Goal: Task Accomplishment & Management: Use online tool/utility

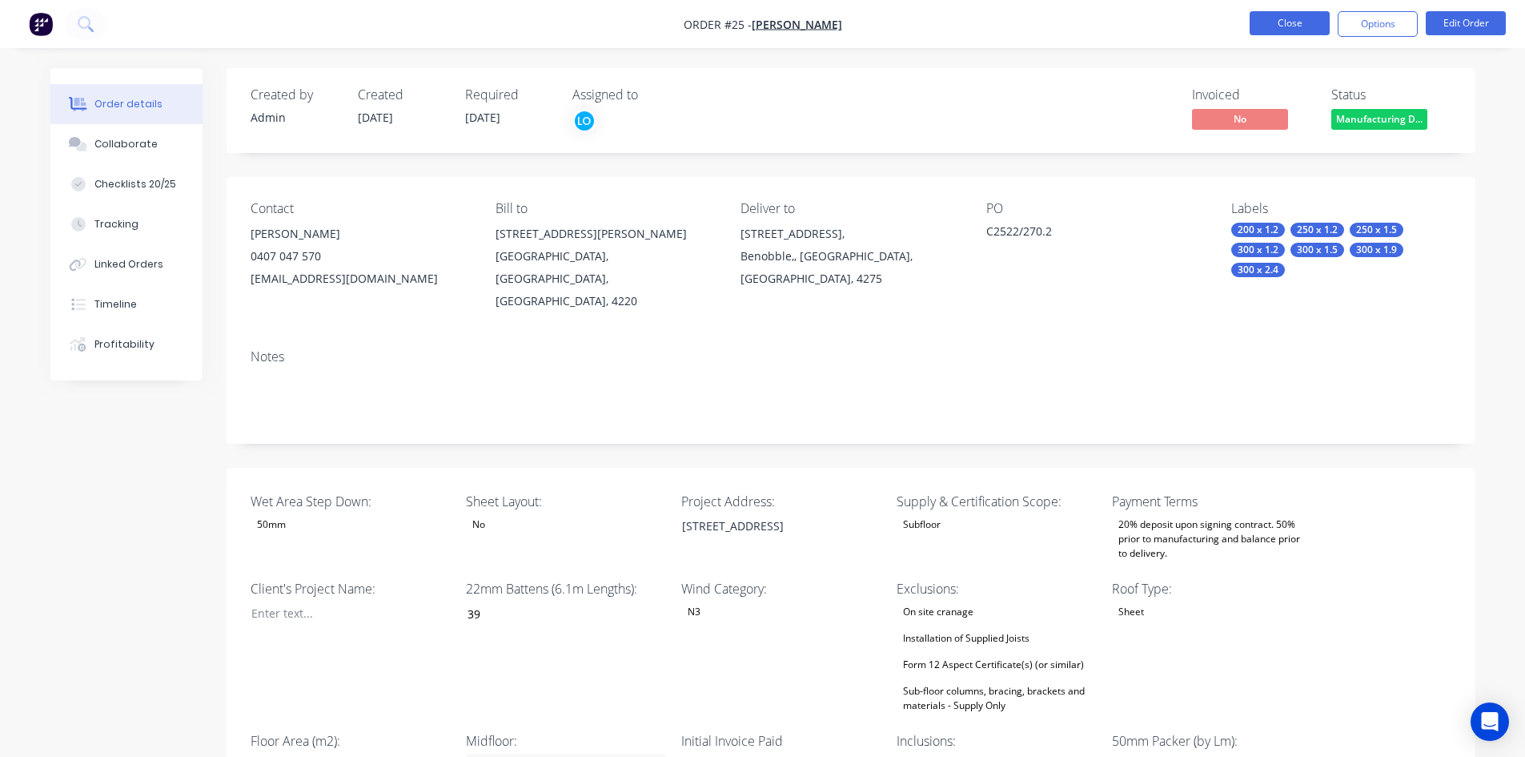
click at [1299, 26] on button "Close" at bounding box center [1290, 23] width 80 height 24
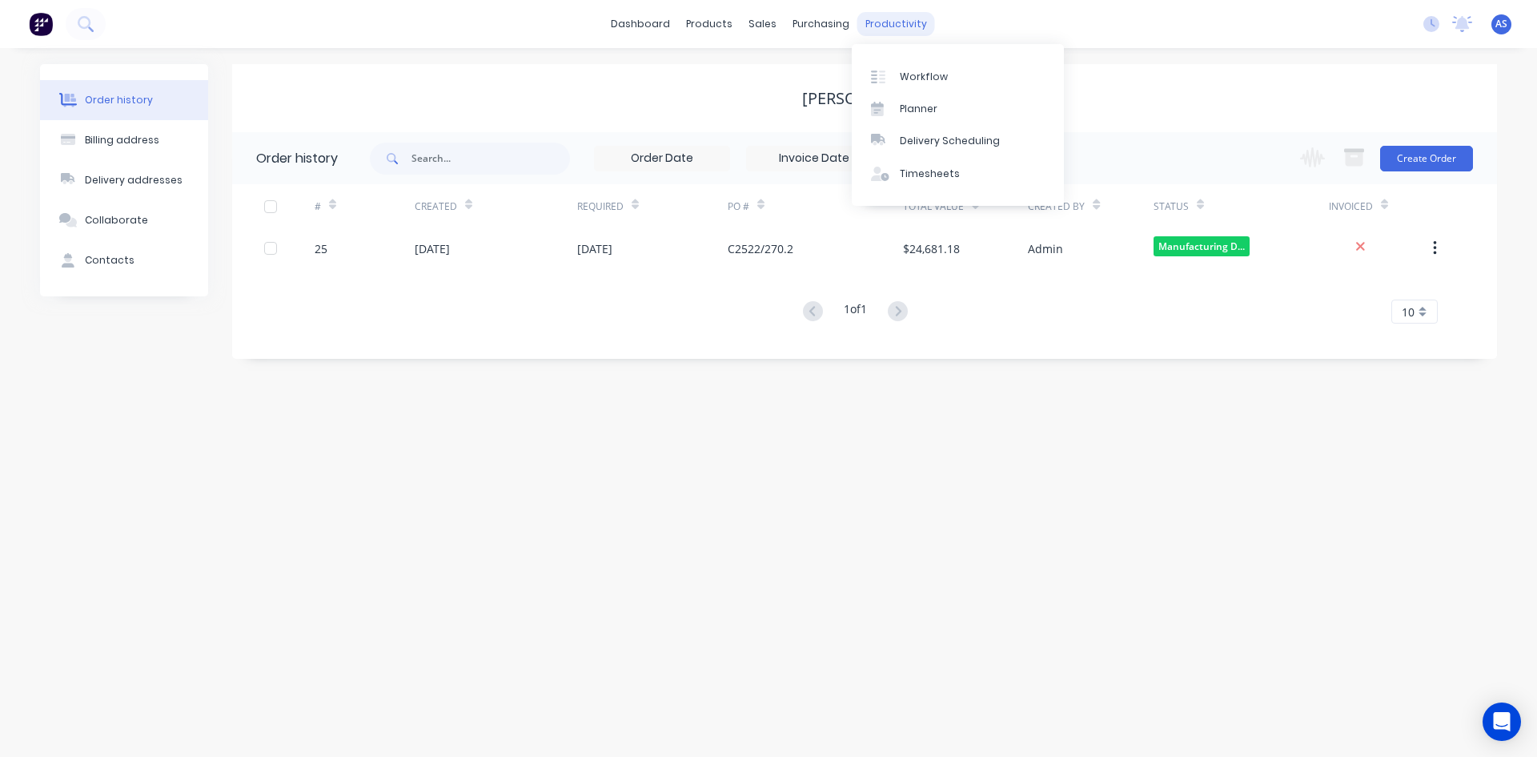
click at [865, 21] on div "productivity" at bounding box center [896, 24] width 78 height 24
click at [889, 70] on div at bounding box center [883, 77] width 24 height 14
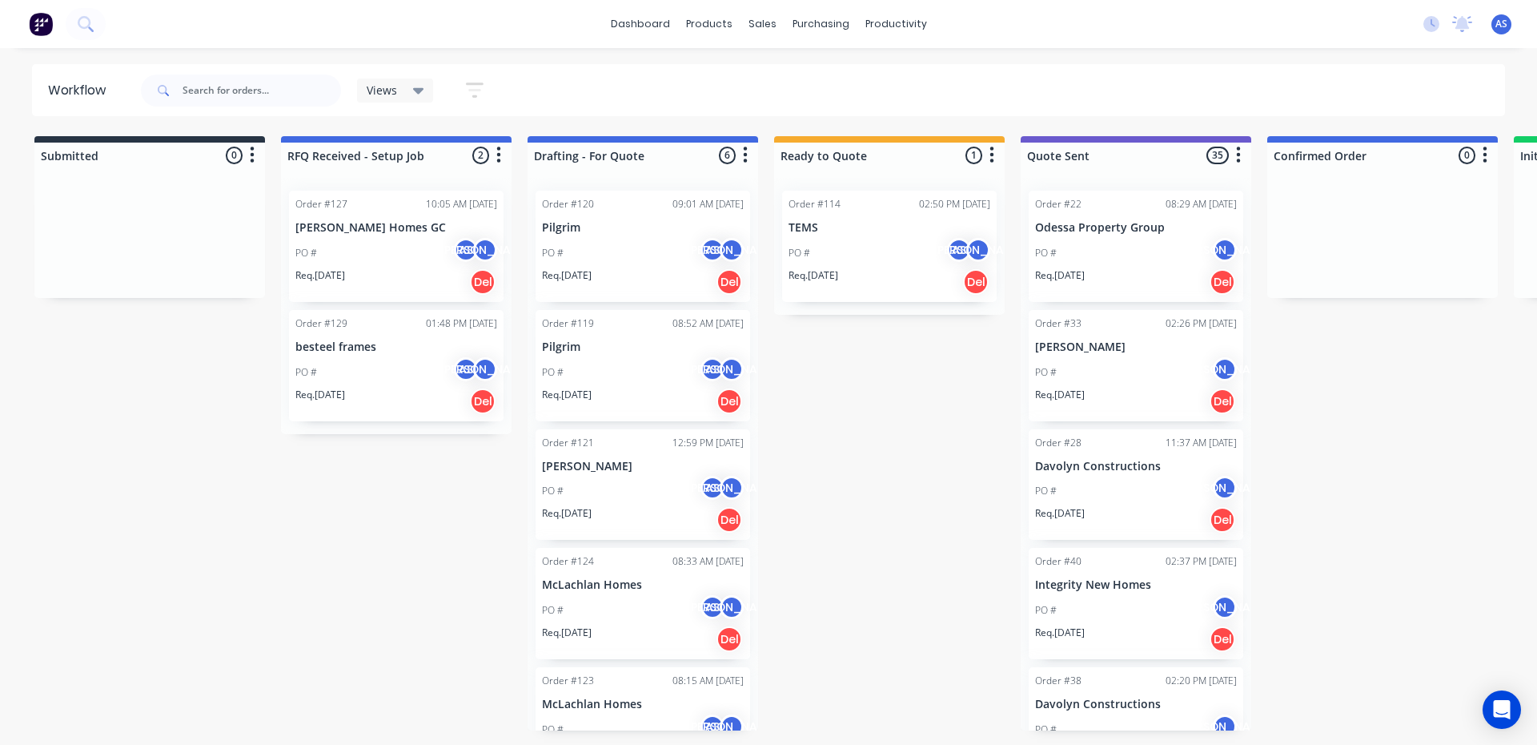
click at [408, 235] on div "Order #127 10:05 AM [DATE] [PERSON_NAME] Homes GC PO # AS JO Req. [DATE] Del" at bounding box center [396, 246] width 215 height 111
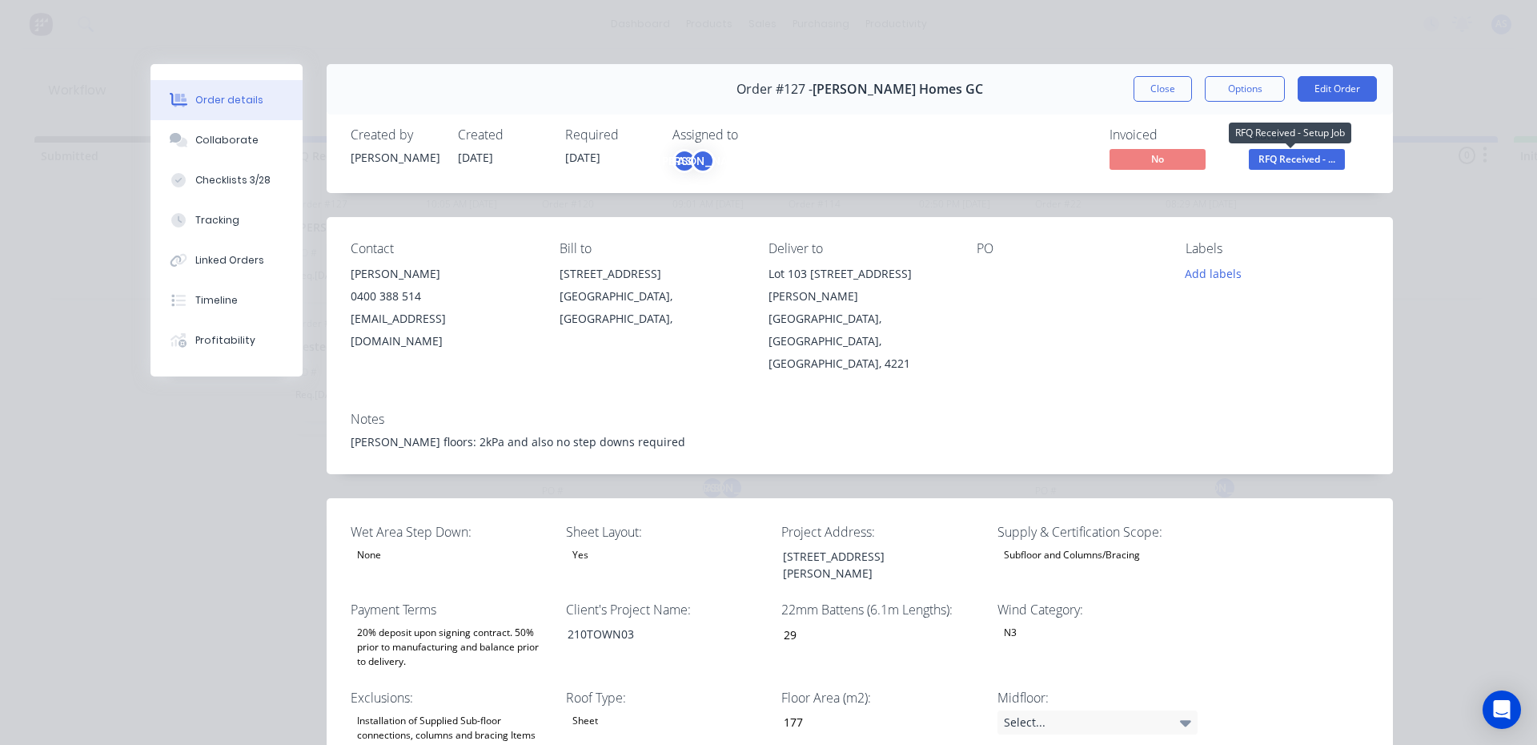
click at [1259, 165] on span "RFQ Received - ..." at bounding box center [1297, 159] width 96 height 20
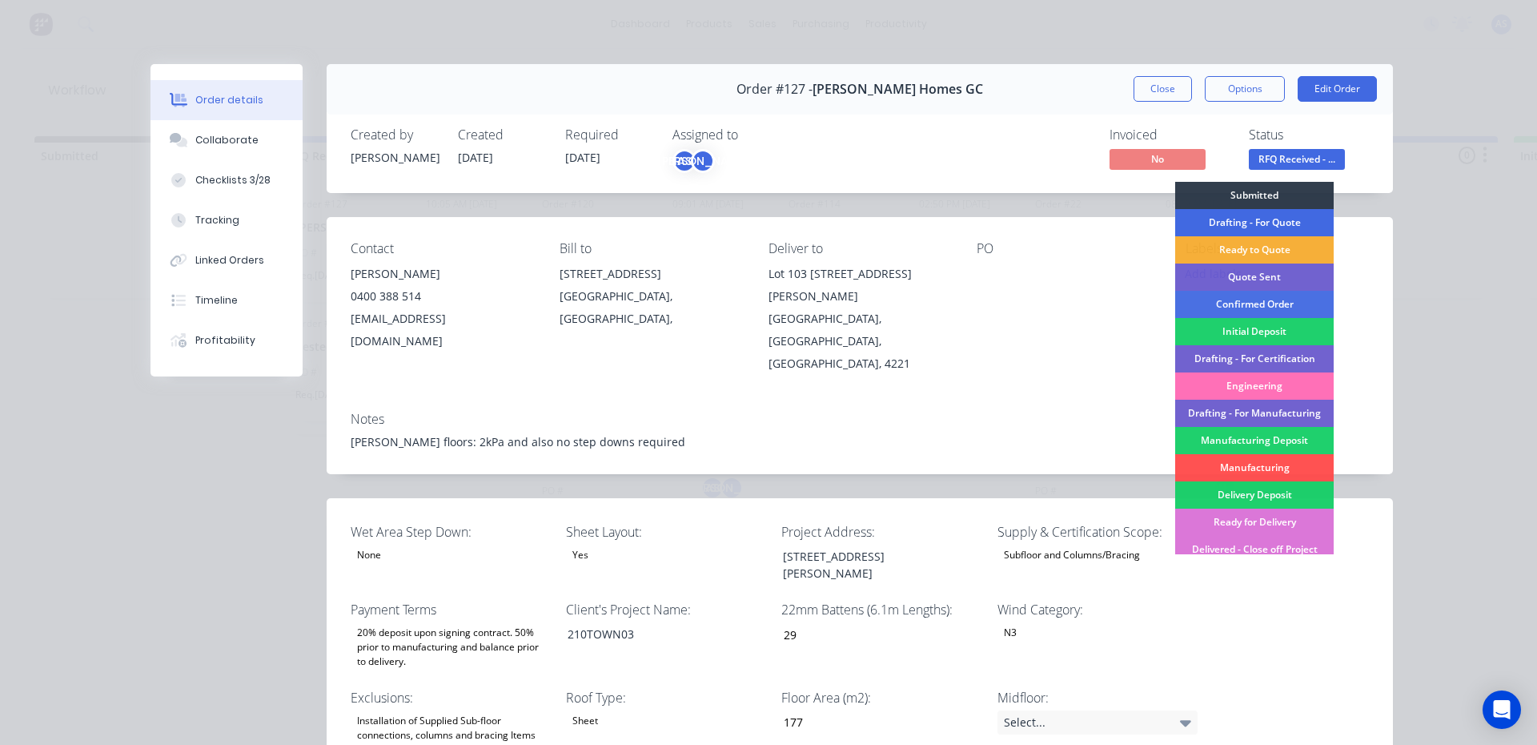
click at [1256, 214] on div "Drafting - For Quote" at bounding box center [1254, 222] width 159 height 27
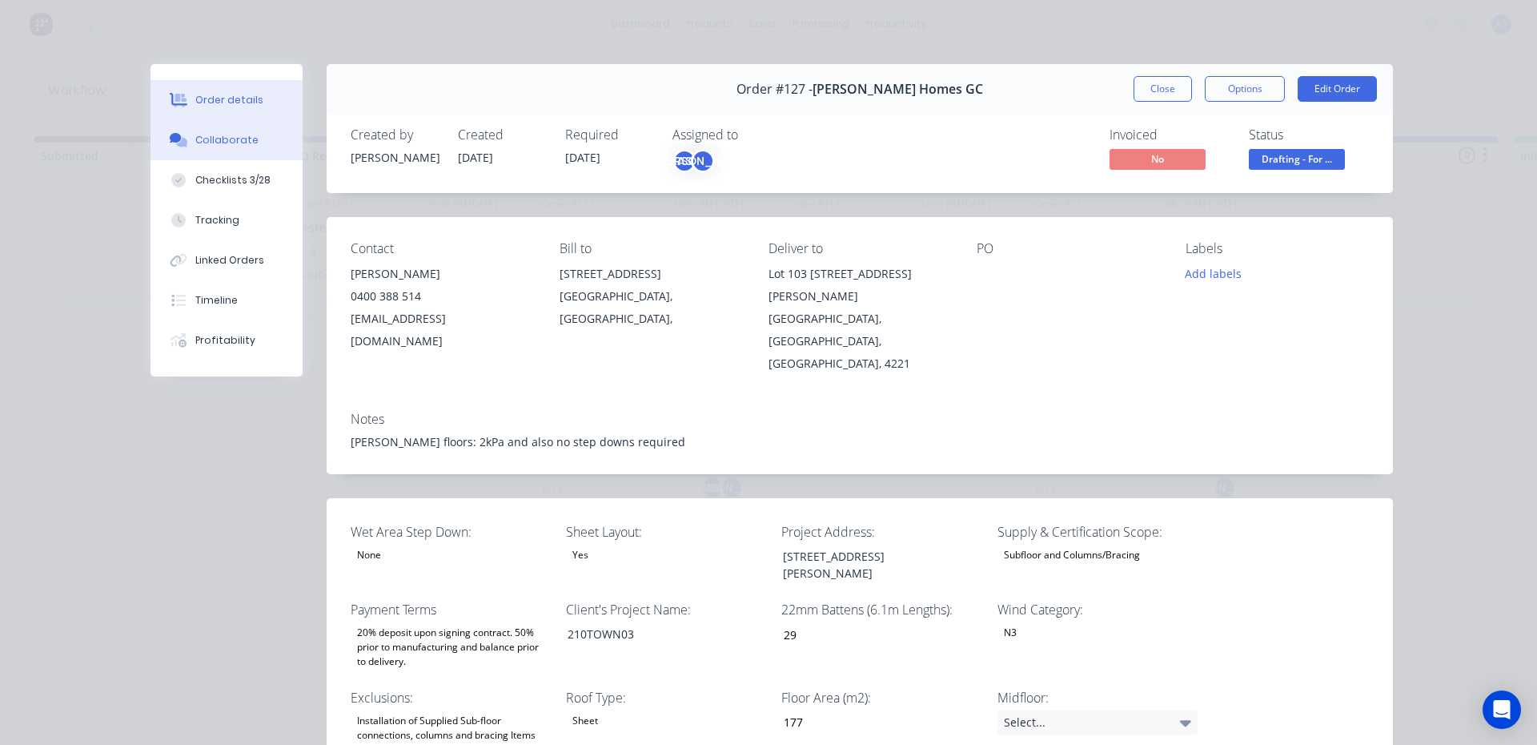
click at [206, 145] on div "Collaborate" at bounding box center [226, 140] width 63 height 14
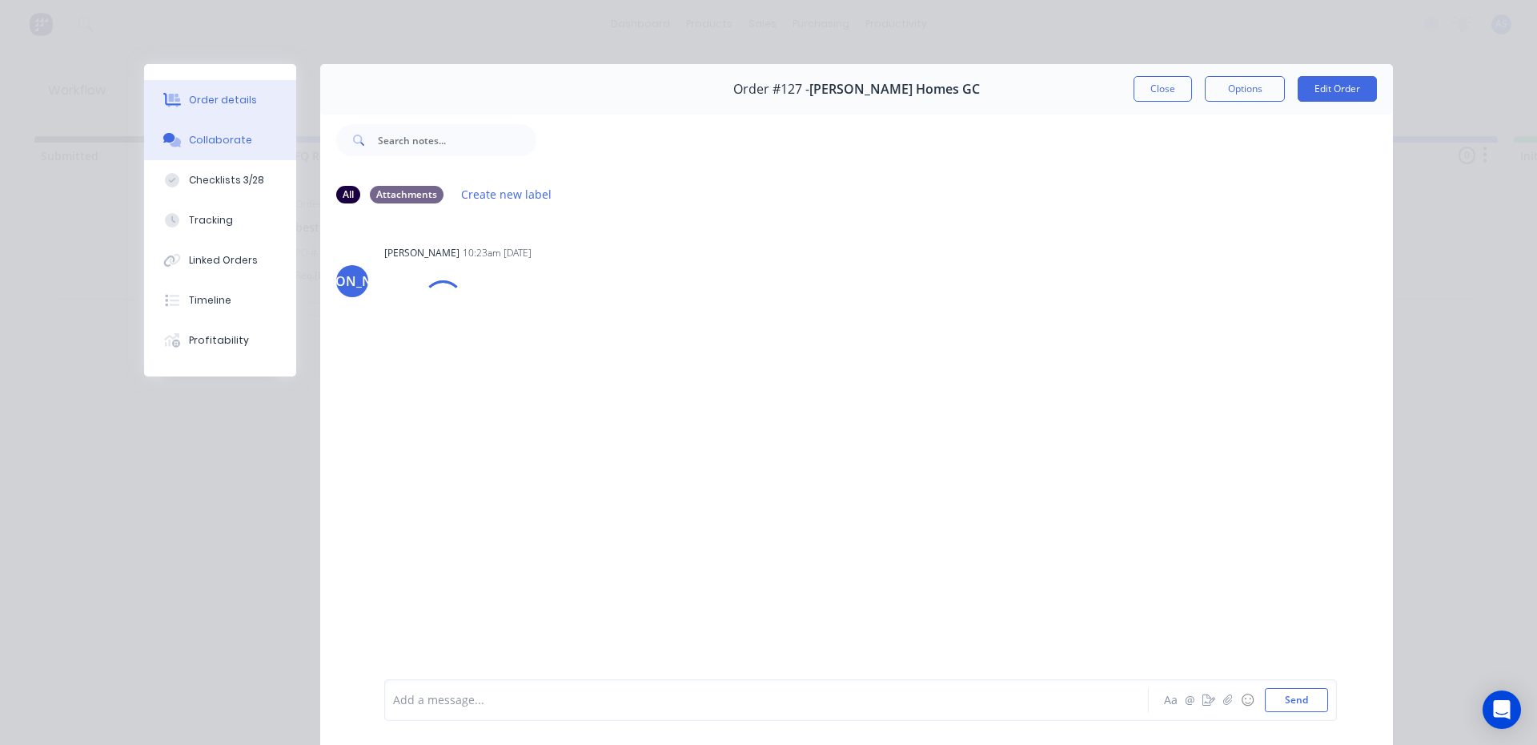
click at [231, 104] on div "Order details" at bounding box center [223, 100] width 68 height 14
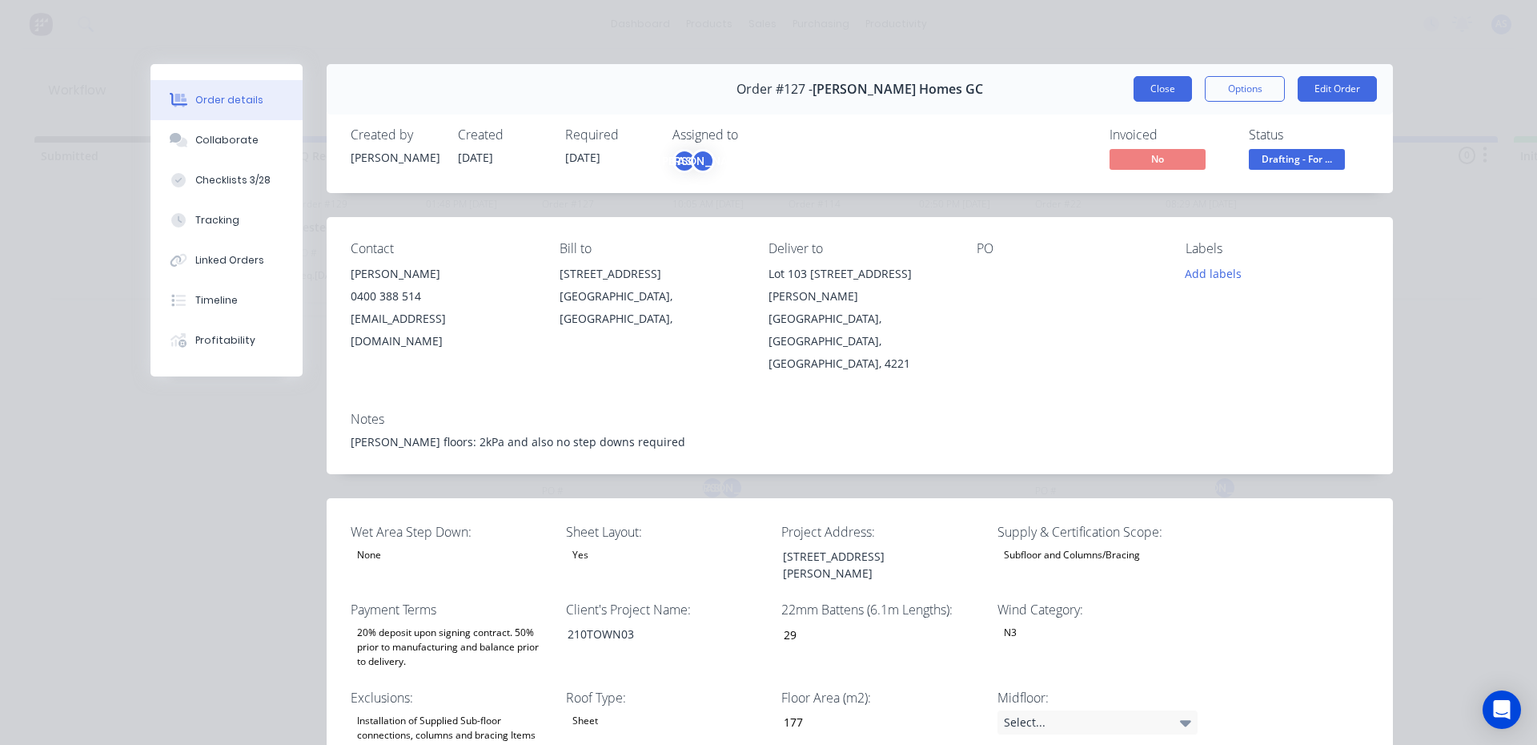
click at [1162, 89] on button "Close" at bounding box center [1163, 89] width 58 height 26
